Goal: Task Accomplishment & Management: Complete application form

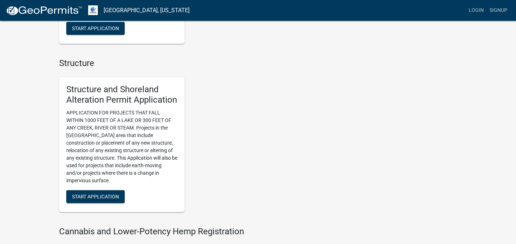
scroll to position [451, 0]
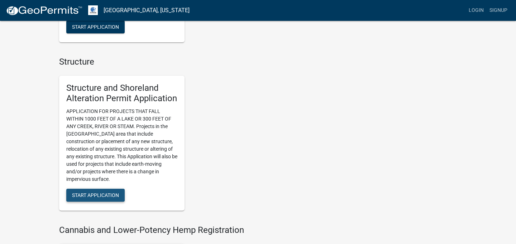
click at [101, 199] on button "Start Application" at bounding box center [95, 194] width 58 height 13
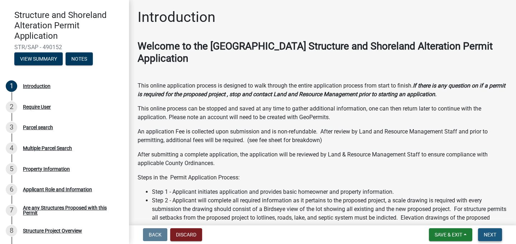
click at [494, 237] on button "Next" at bounding box center [490, 234] width 24 height 13
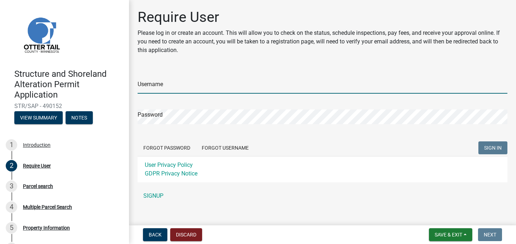
click at [158, 86] on input "Username" at bounding box center [323, 86] width 370 height 15
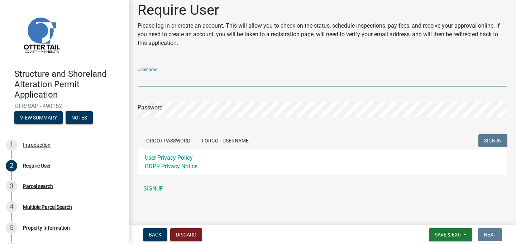
scroll to position [9, 0]
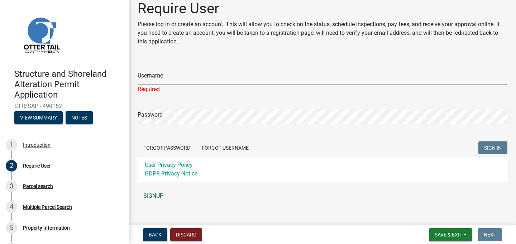
click at [156, 188] on div "Username Required Password Forgot Password Forgot Username SIGN IN User Privacy…" at bounding box center [323, 131] width 370 height 143
click at [154, 199] on link "SIGNUP" at bounding box center [323, 195] width 370 height 14
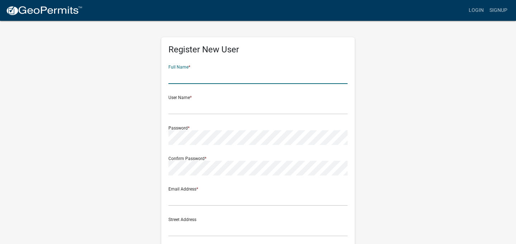
click at [192, 77] on input "text" at bounding box center [257, 76] width 179 height 15
type input "[PERSON_NAME]"
type input "[EMAIL_ADDRESS][DOMAIN_NAME]"
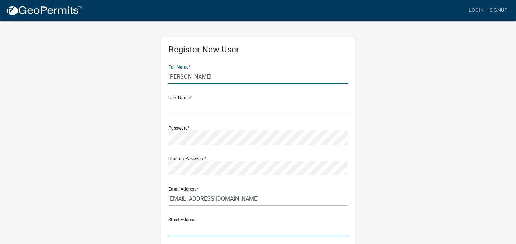
type input "[STREET_ADDRESS]"
type input "[GEOGRAPHIC_DATA]"
type input "MN"
type input "56515"
type input "6128393486"
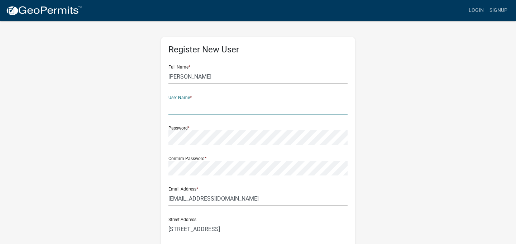
click at [221, 108] on input "text" at bounding box center [257, 107] width 179 height 15
type input "lakeview"
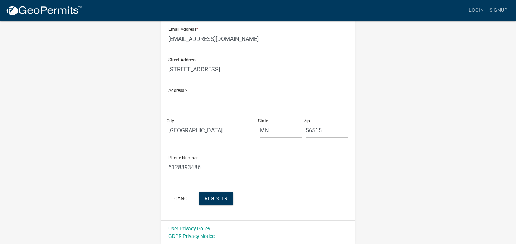
scroll to position [160, 0]
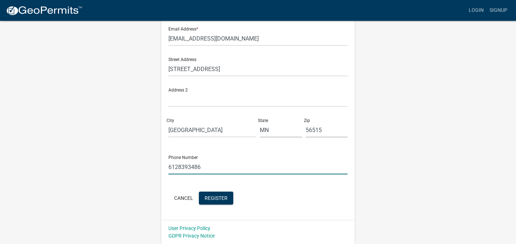
click at [192, 170] on input "6128393486" at bounding box center [257, 166] width 179 height 15
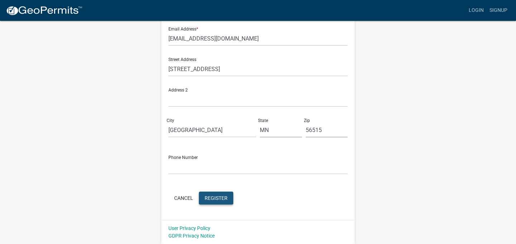
click at [219, 198] on span "Register" at bounding box center [216, 198] width 23 height 6
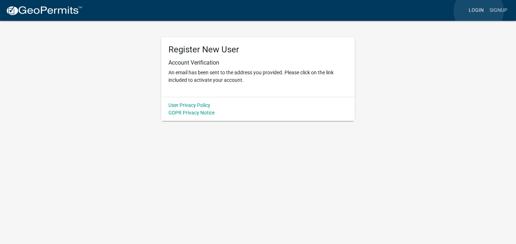
click at [479, 11] on link "Login" at bounding box center [476, 11] width 21 height 14
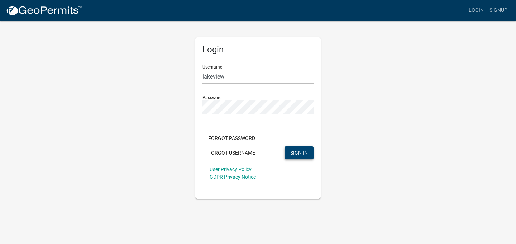
click at [298, 152] on span "SIGN IN" at bounding box center [299, 152] width 18 height 6
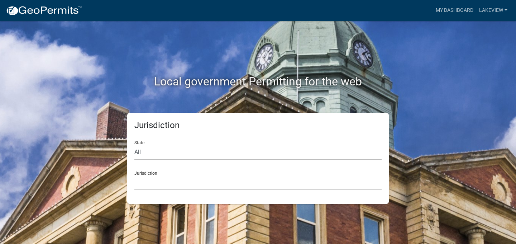
click at [147, 154] on select "All [US_STATE] [US_STATE] [US_STATE] [US_STATE] [US_STATE] [US_STATE] [US_STATE…" at bounding box center [257, 152] width 247 height 15
select select "[US_STATE]"
click at [134, 145] on select "All Colorado Georgia Indiana Iowa Kansas Minnesota Ohio South Carolina Wisconsin" at bounding box center [257, 152] width 247 height 15
click at [153, 186] on select "Becker County, Minnesota Benton County, Minnesota Carlton County, Minnesota Cit…" at bounding box center [257, 182] width 247 height 15
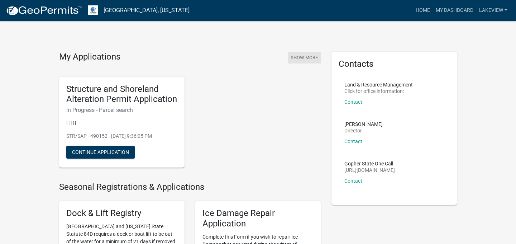
click at [306, 58] on button "Show More" at bounding box center [304, 58] width 33 height 12
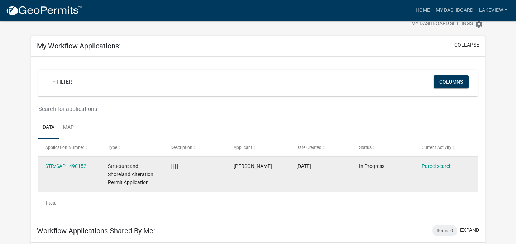
scroll to position [19, 0]
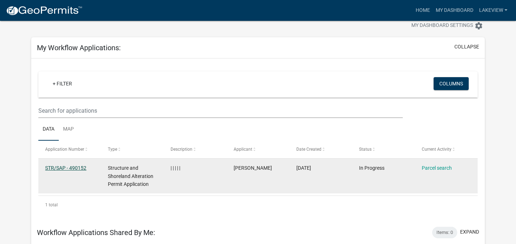
click at [61, 169] on link "STR/SAP - 490152" at bounding box center [65, 168] width 41 height 6
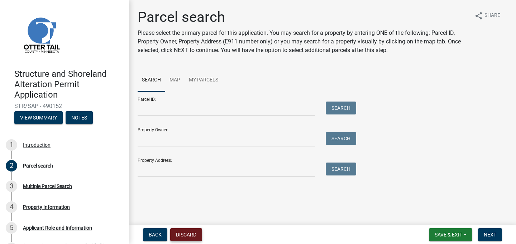
click at [194, 231] on button "Discard" at bounding box center [186, 234] width 32 height 13
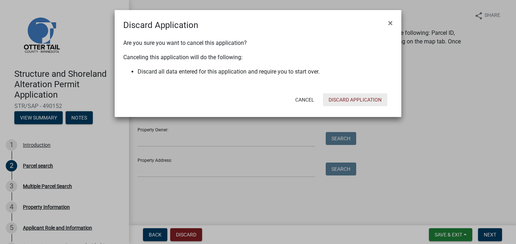
click at [352, 100] on button "Discard Application" at bounding box center [355, 99] width 65 height 13
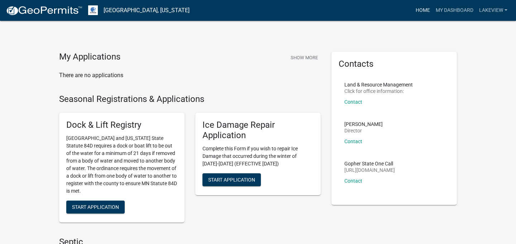
click at [424, 9] on link "Home" at bounding box center [423, 11] width 20 height 14
click at [487, 10] on link "lakeview" at bounding box center [493, 11] width 34 height 14
click at [440, 10] on link "My Dashboard" at bounding box center [454, 11] width 43 height 14
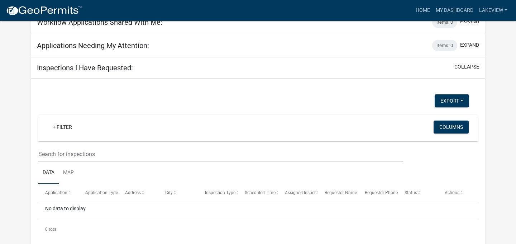
scroll to position [101, 0]
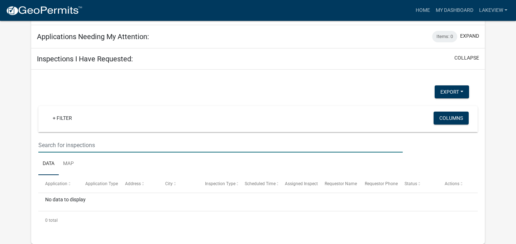
click at [57, 145] on input "text" at bounding box center [220, 145] width 364 height 15
paste input "38836"
type input "38836"
click at [70, 163] on link "Map" at bounding box center [68, 163] width 19 height 23
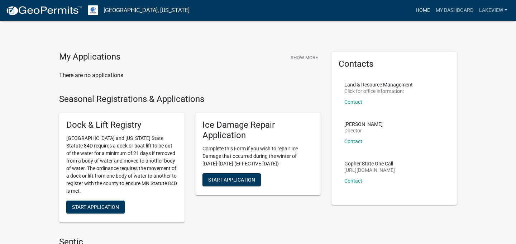
click at [423, 10] on link "Home" at bounding box center [423, 11] width 20 height 14
click at [64, 13] on img at bounding box center [44, 10] width 77 height 11
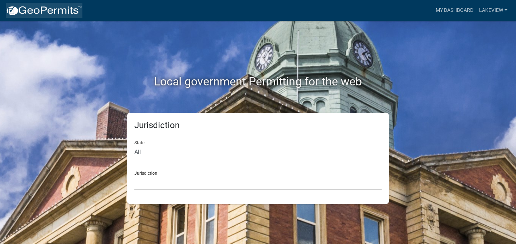
click at [63, 14] on img at bounding box center [44, 10] width 77 height 11
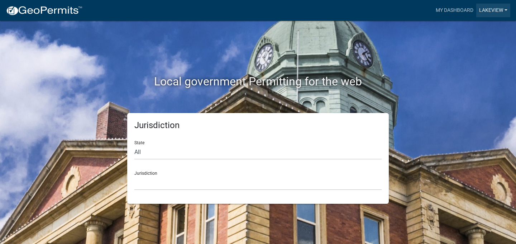
click at [492, 14] on link "lakeview" at bounding box center [493, 11] width 34 height 14
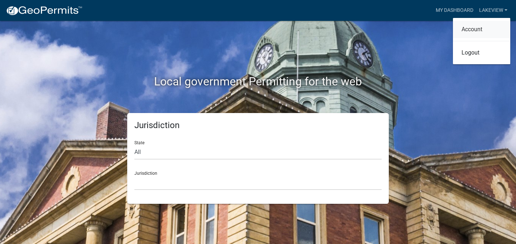
click at [483, 31] on link "Account" at bounding box center [481, 29] width 57 height 17
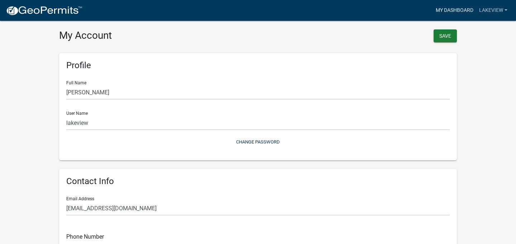
click at [442, 10] on link "My Dashboard" at bounding box center [454, 11] width 43 height 14
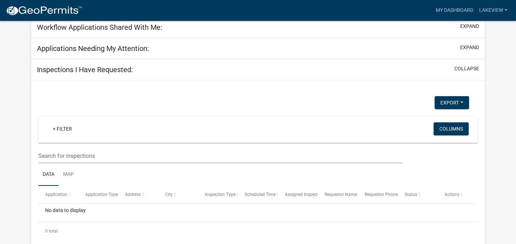
scroll to position [105, 0]
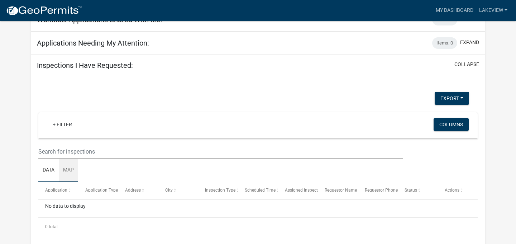
click at [66, 163] on link "Map" at bounding box center [68, 170] width 19 height 23
